Goal: Transaction & Acquisition: Purchase product/service

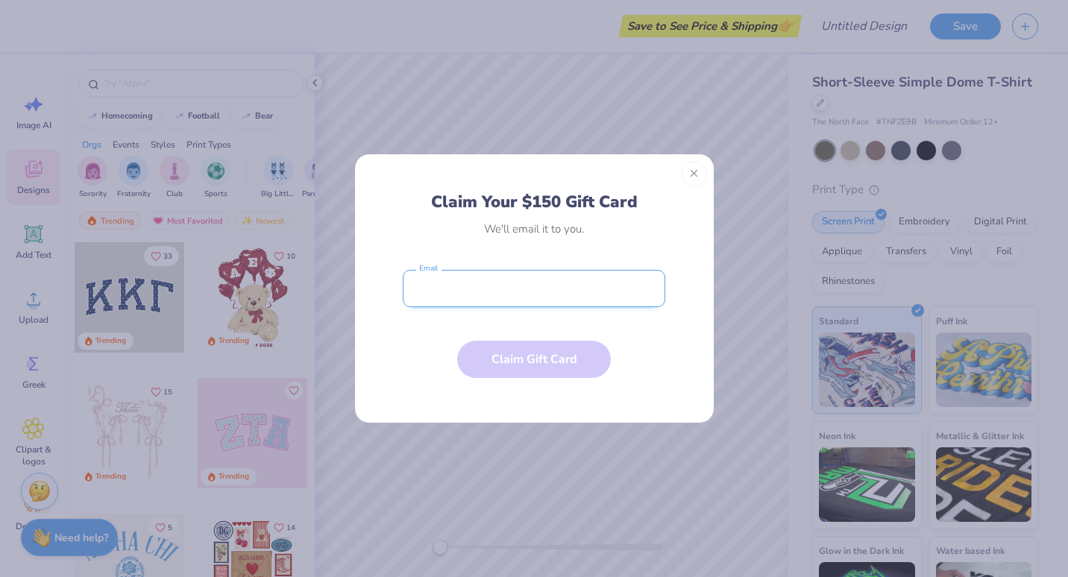
click at [533, 288] on input "email" at bounding box center [534, 288] width 263 height 37
type input "[EMAIL_ADDRESS][DOMAIN_NAME]"
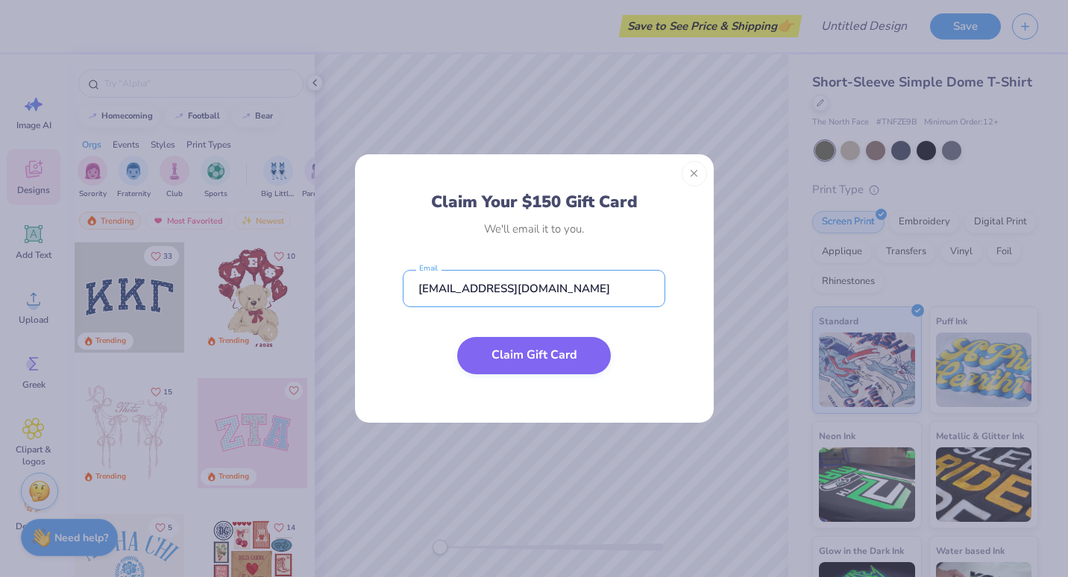
click at [536, 352] on button "Claim Gift Card" at bounding box center [534, 355] width 154 height 37
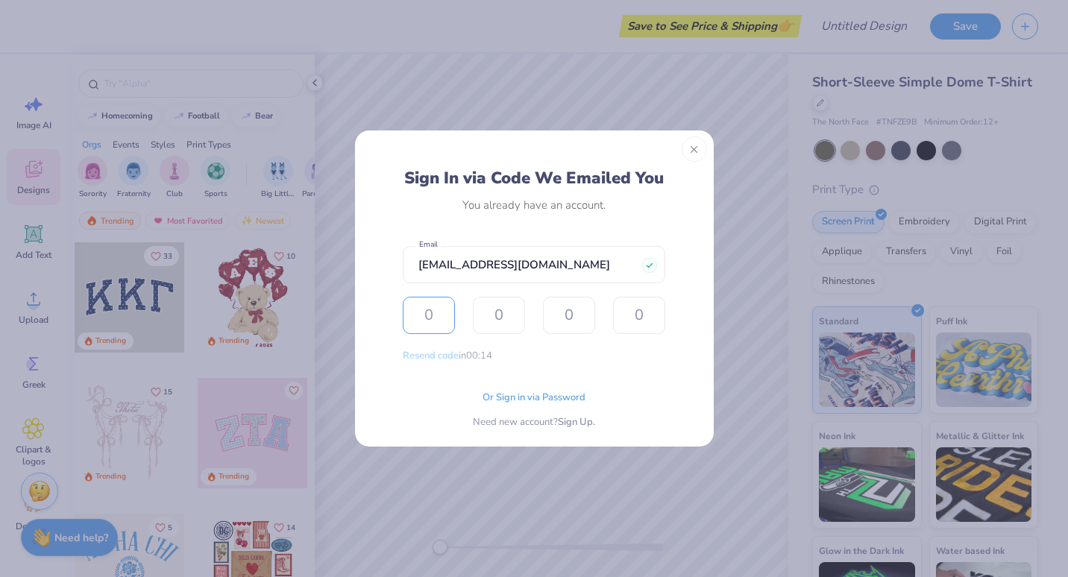
type input "1"
type input "9"
type input "3"
type input "8"
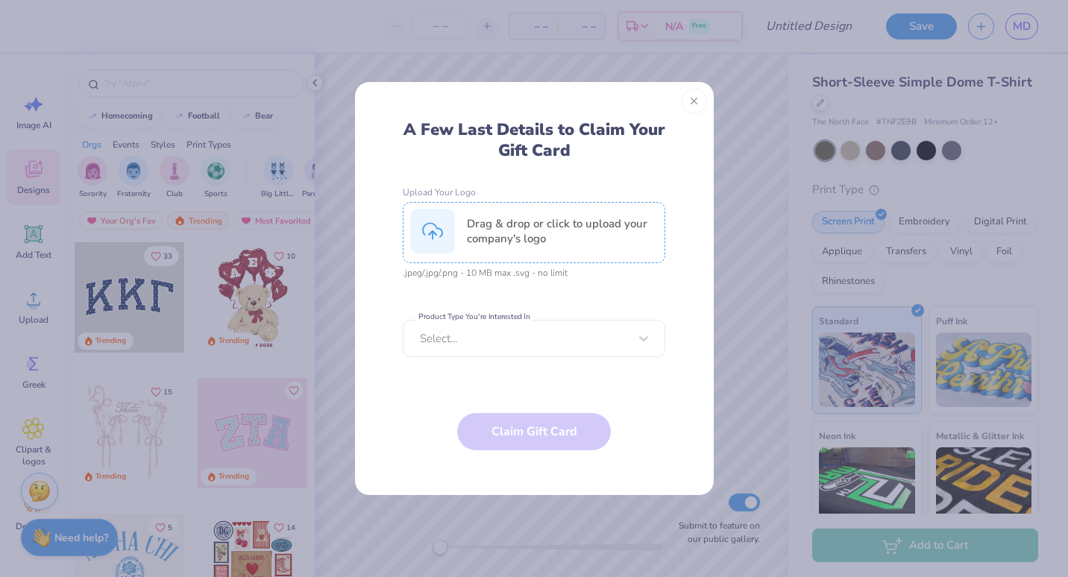
click at [507, 233] on div "Drag & drop or click to upload your company's logo" at bounding box center [562, 231] width 191 height 30
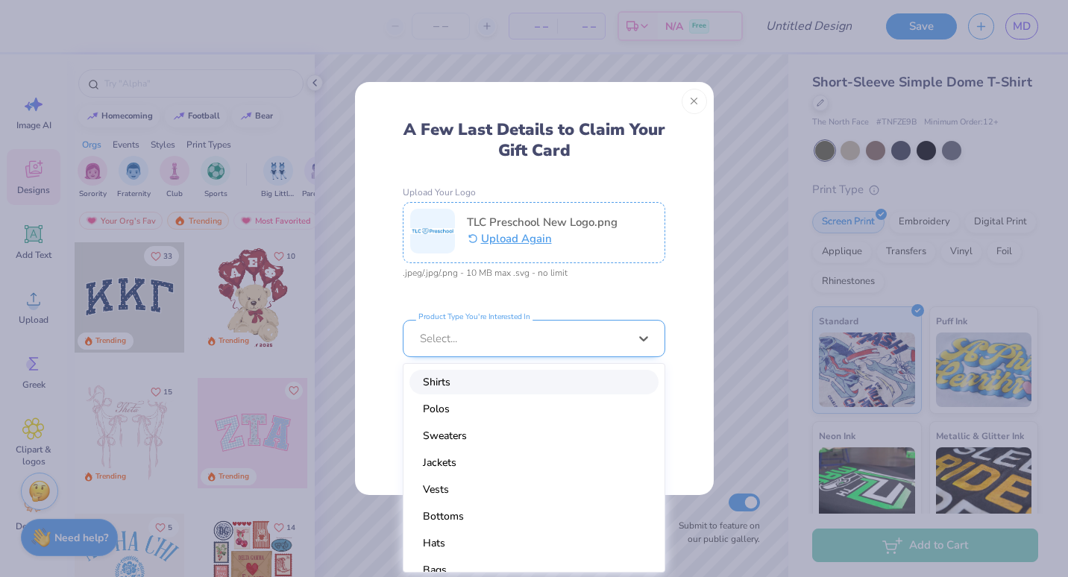
click at [561, 334] on div at bounding box center [524, 338] width 209 height 16
click at [468, 381] on div "Shirts" at bounding box center [534, 382] width 249 height 25
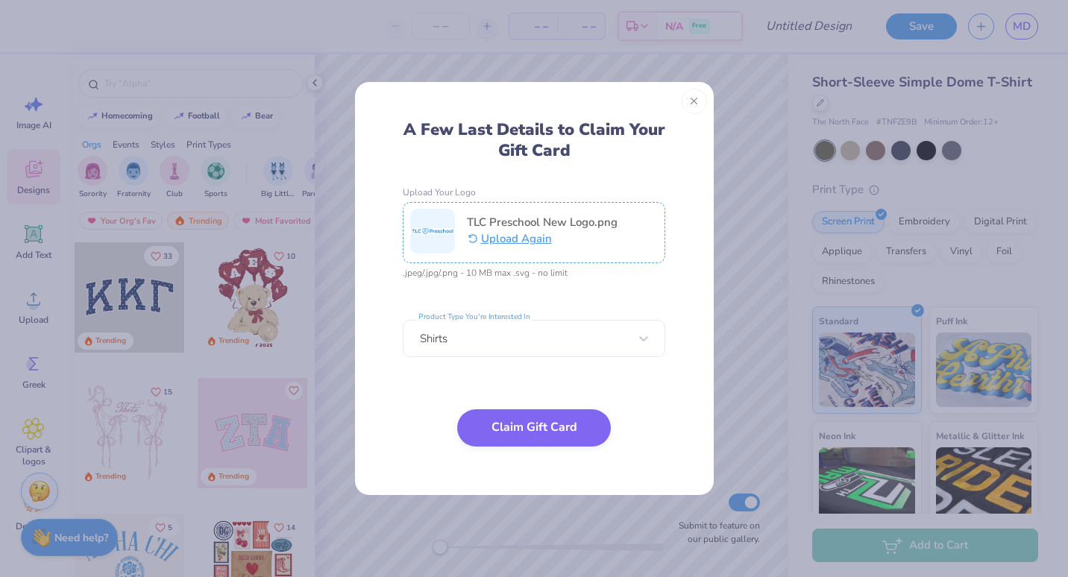
click at [520, 427] on button "Claim Gift Card" at bounding box center [534, 428] width 154 height 37
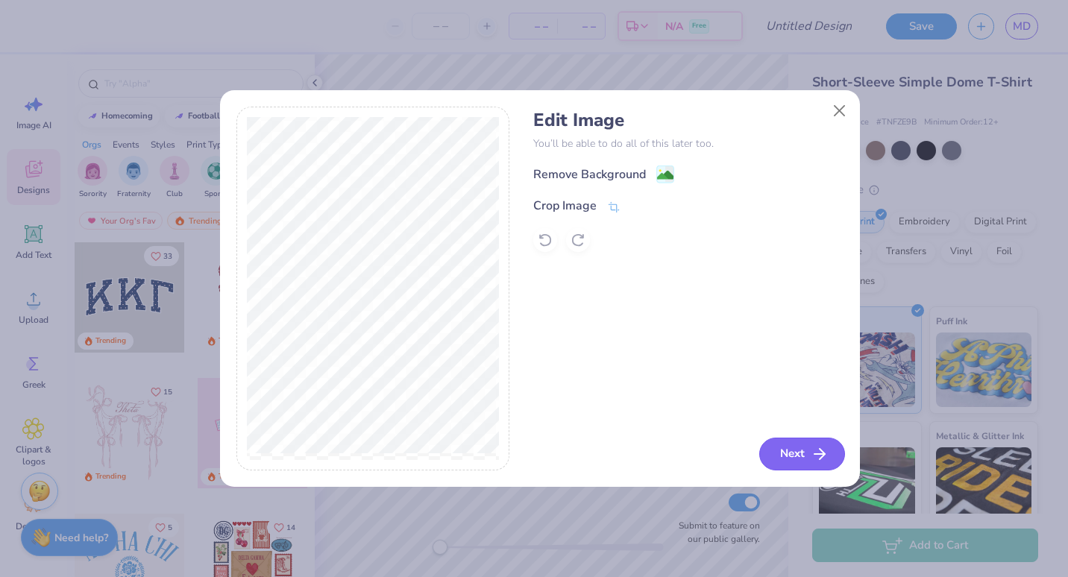
click at [783, 448] on button "Next" at bounding box center [802, 454] width 86 height 33
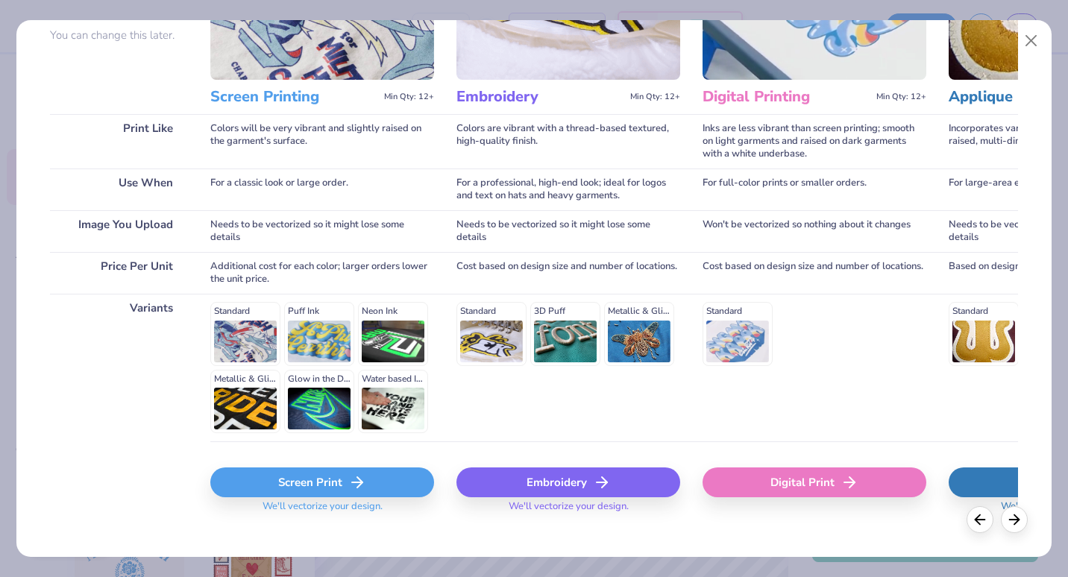
scroll to position [166, 0]
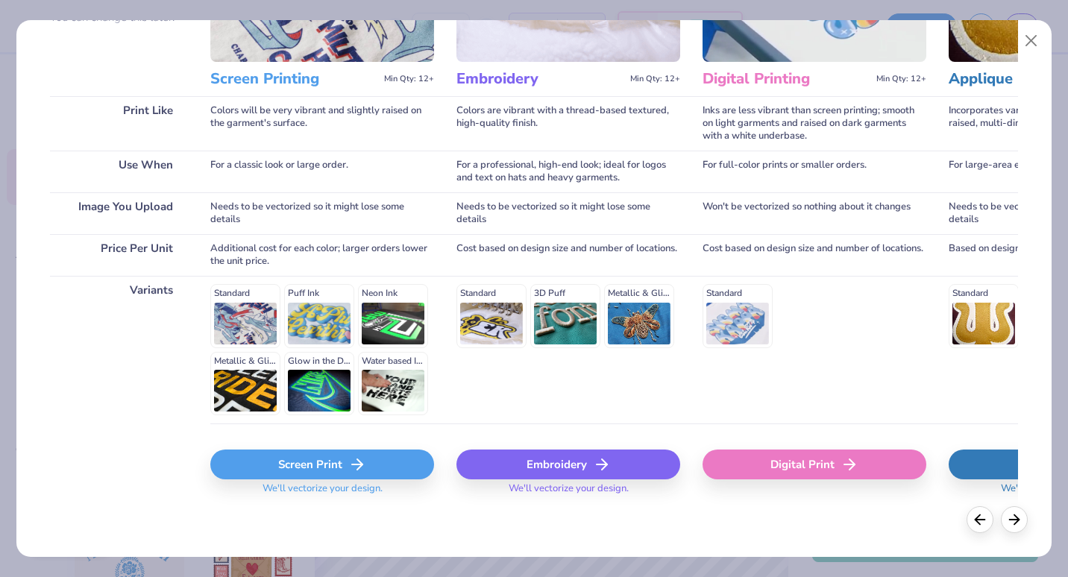
click at [241, 320] on div "Standard Puff Ink Neon Ink Metallic & Glitter Ink Glow in the Dark Ink Water ba…" at bounding box center [322, 349] width 224 height 131
click at [316, 465] on div "Screen Print" at bounding box center [322, 465] width 224 height 30
